Goal: Task Accomplishment & Management: Manage account settings

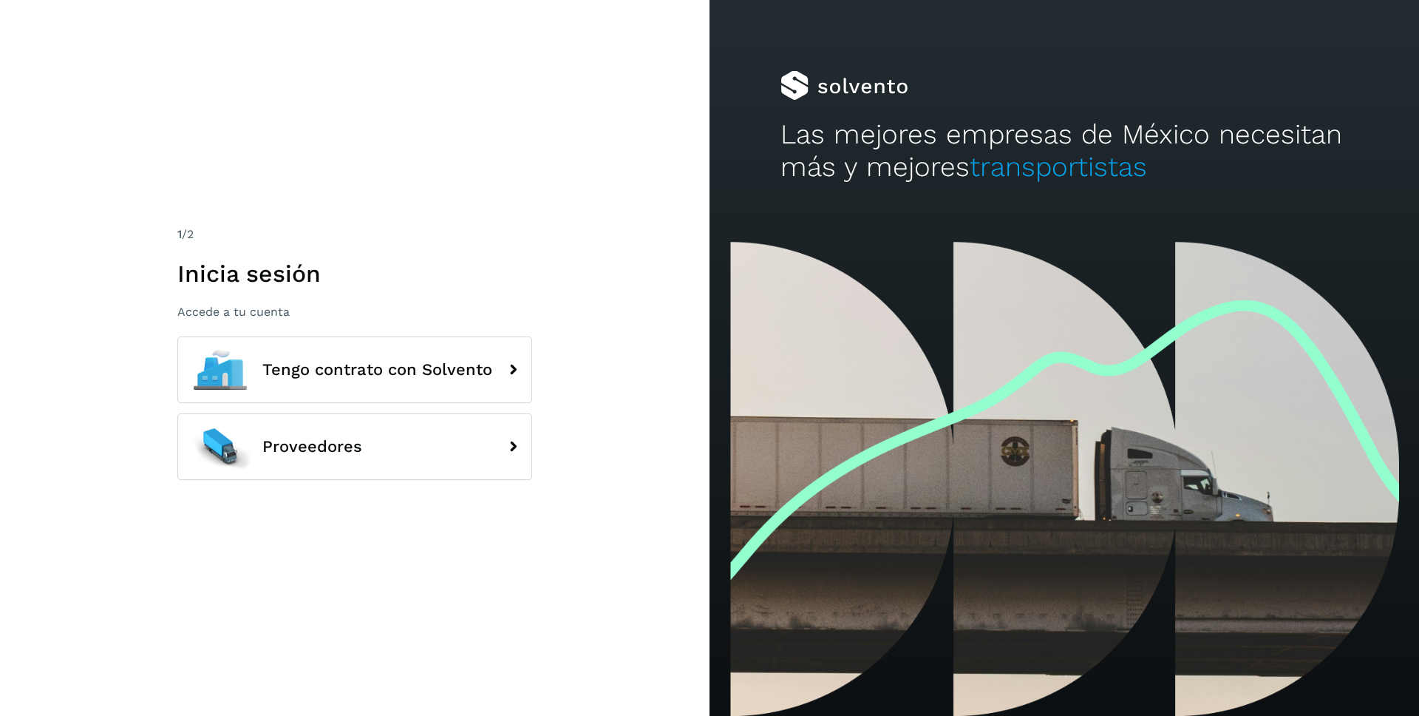
click at [421, 409] on div "Tengo contrato con Solvento Proveedores" at bounding box center [354, 413] width 355 height 154
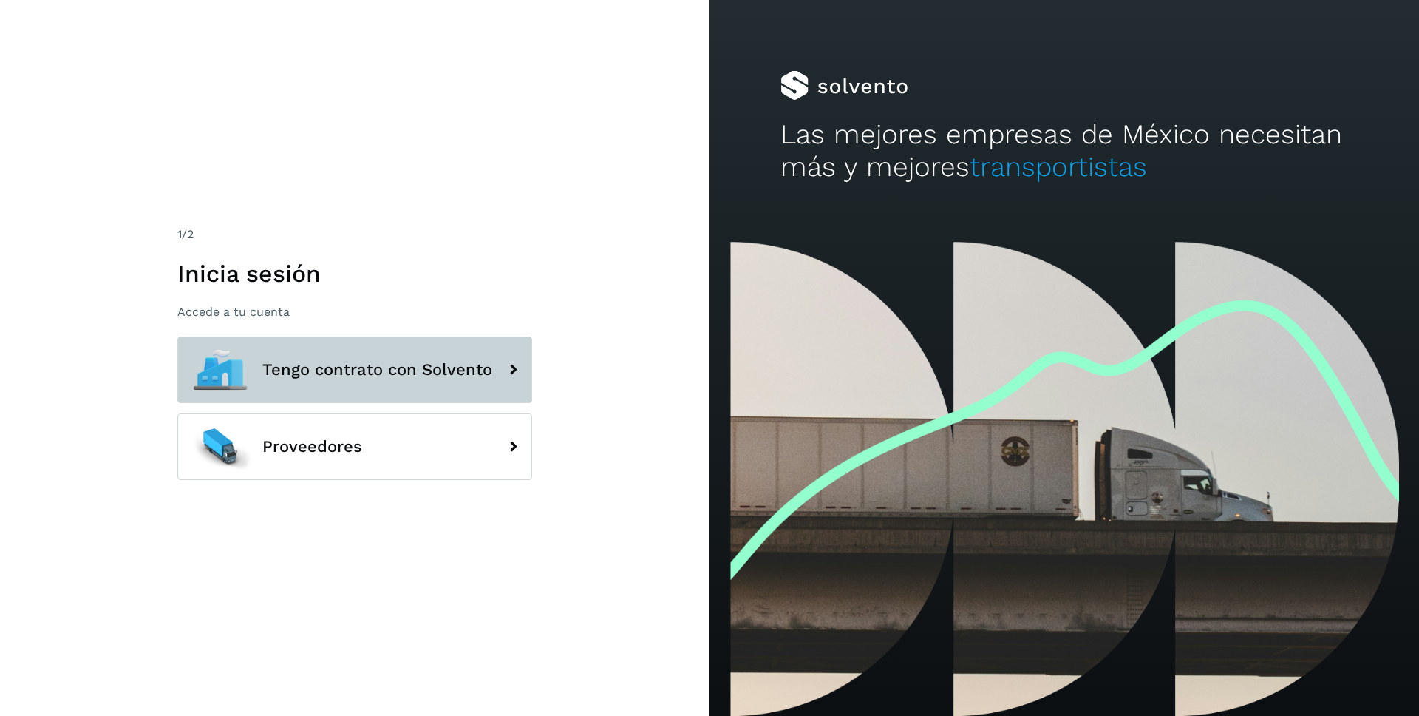
click at [426, 387] on button "Tengo contrato con Solvento" at bounding box center [354, 369] width 355 height 67
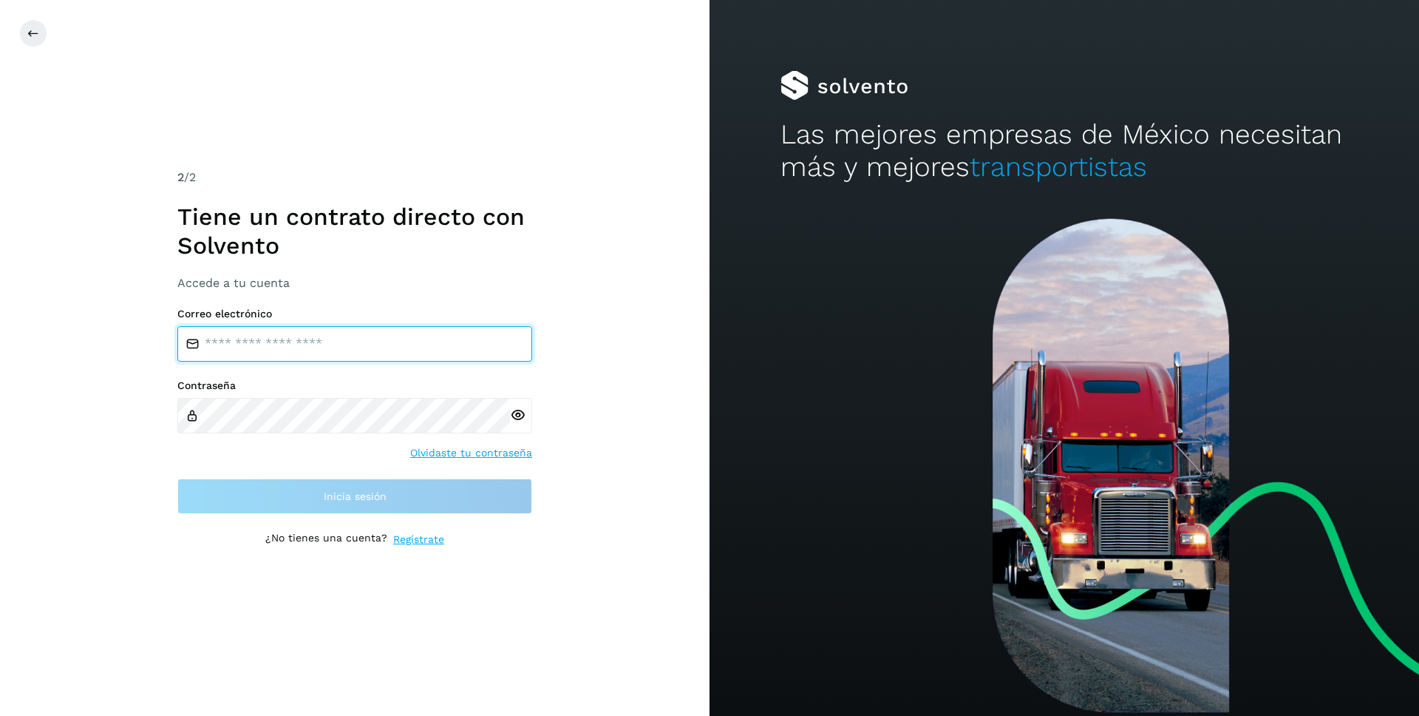
click at [265, 338] on input "email" at bounding box center [354, 343] width 355 height 35
type input "**********"
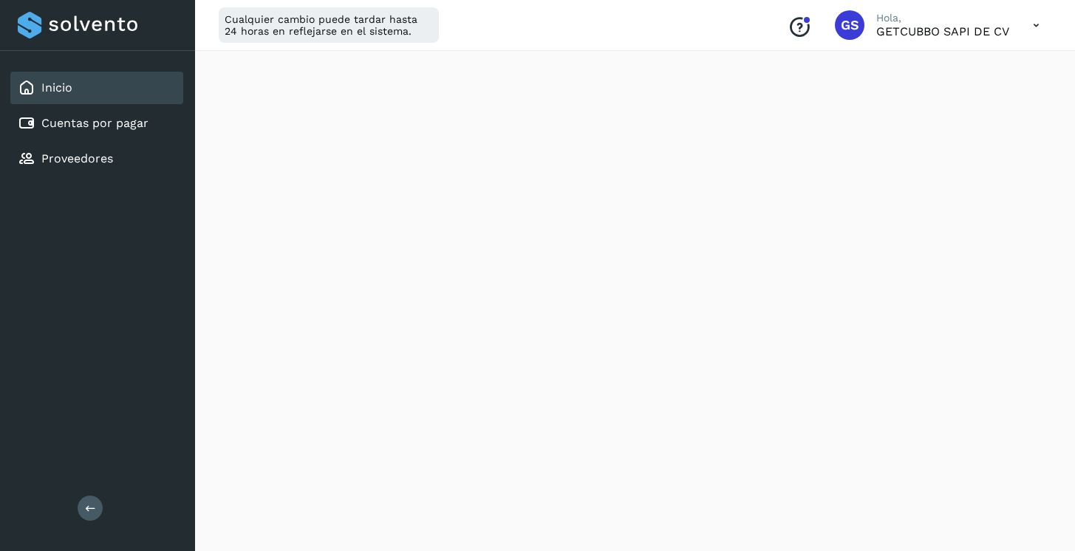
scroll to position [817, 0]
click at [92, 500] on button at bounding box center [90, 508] width 25 height 25
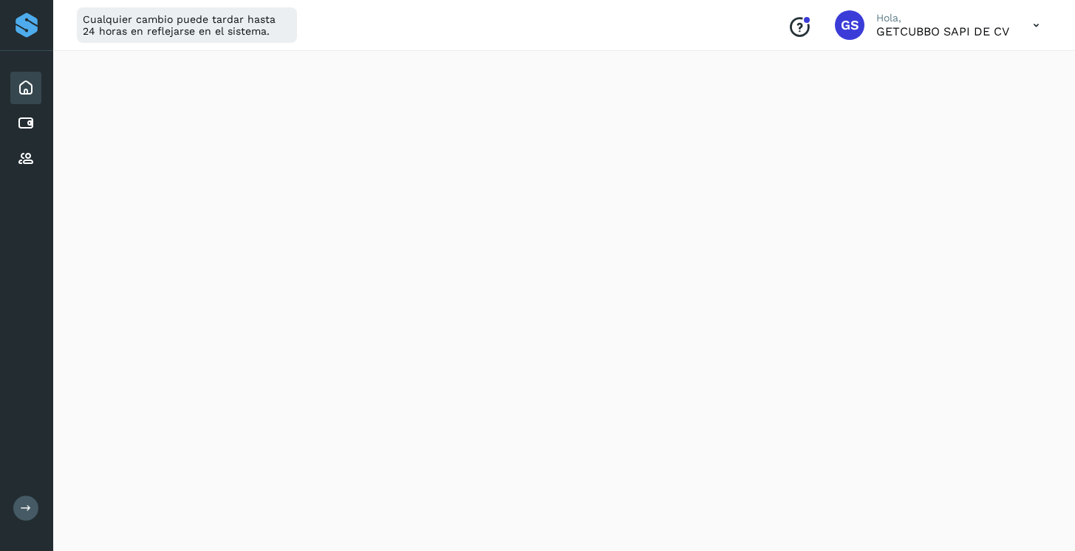
scroll to position [878, 0]
click at [30, 506] on icon at bounding box center [26, 508] width 11 height 11
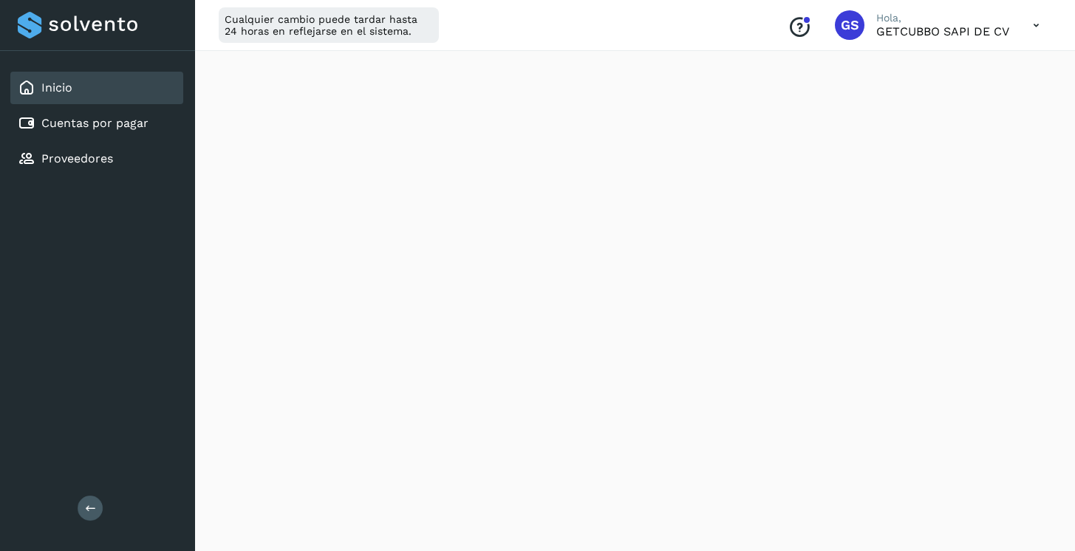
click at [92, 503] on icon at bounding box center [90, 508] width 11 height 11
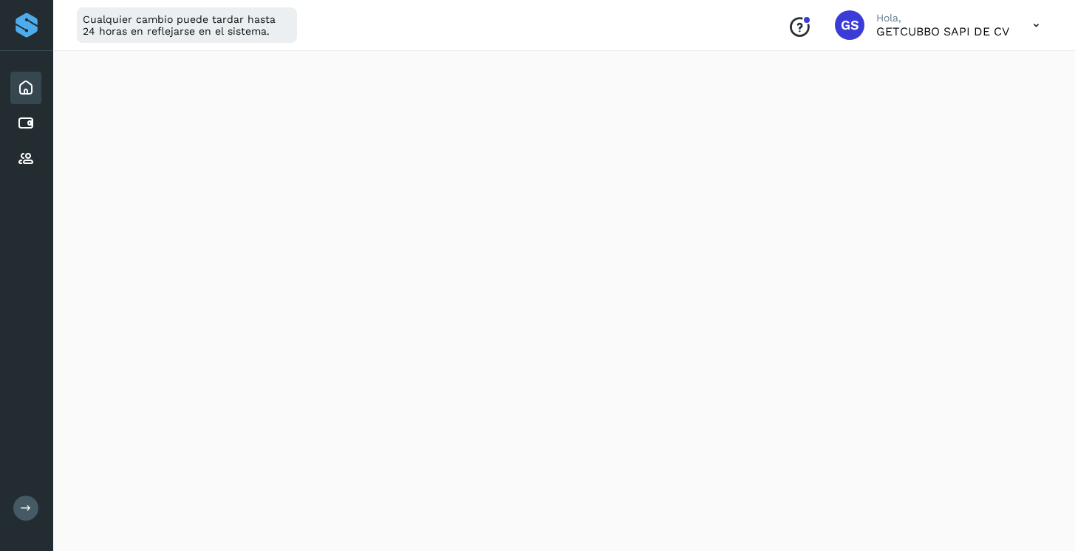
scroll to position [441, 0]
